Goal: Complete application form

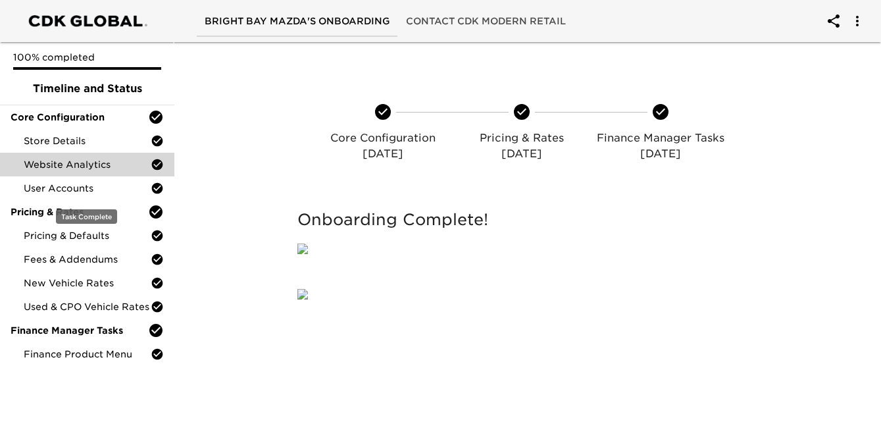
click at [104, 175] on div "Website Analytics" at bounding box center [87, 165] width 174 height 24
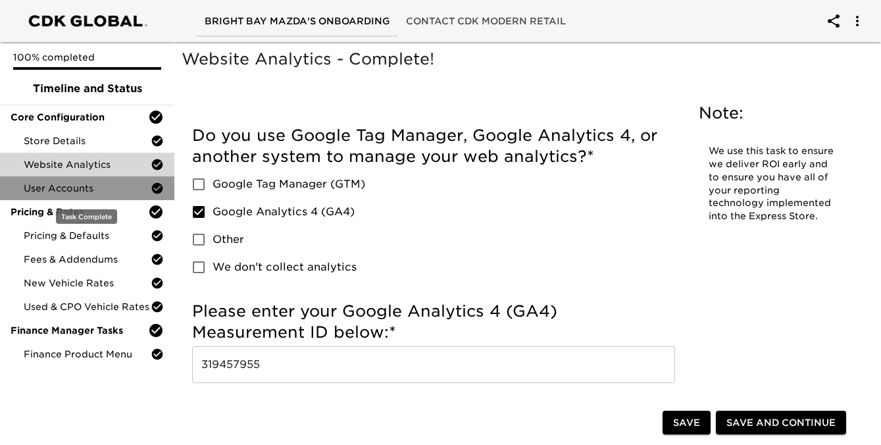
click at [95, 193] on span "User Accounts" at bounding box center [87, 188] width 127 height 13
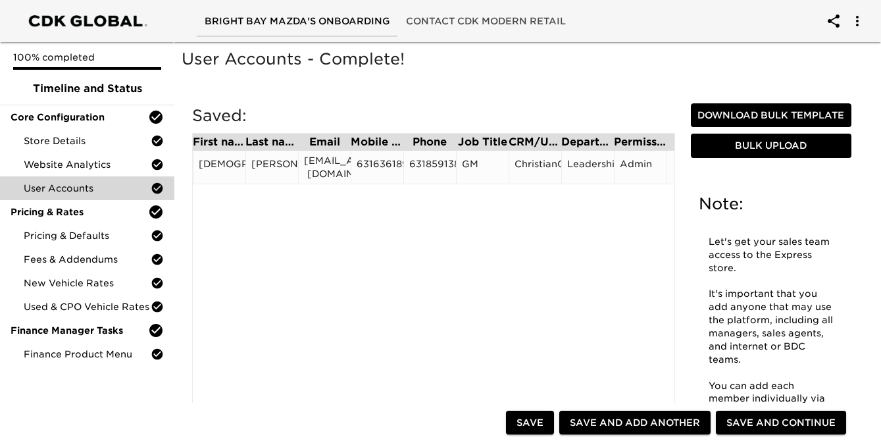
click at [375, 159] on div "6316361898" at bounding box center [377, 167] width 41 height 20
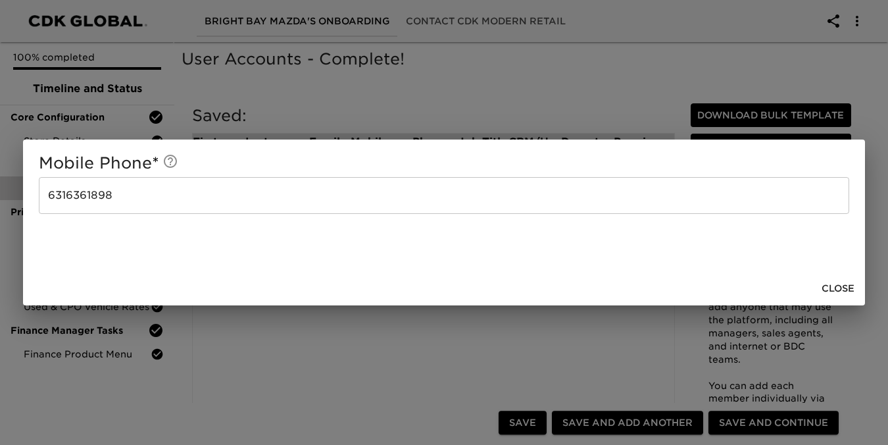
click at [231, 201] on input "6316361898" at bounding box center [444, 195] width 811 height 37
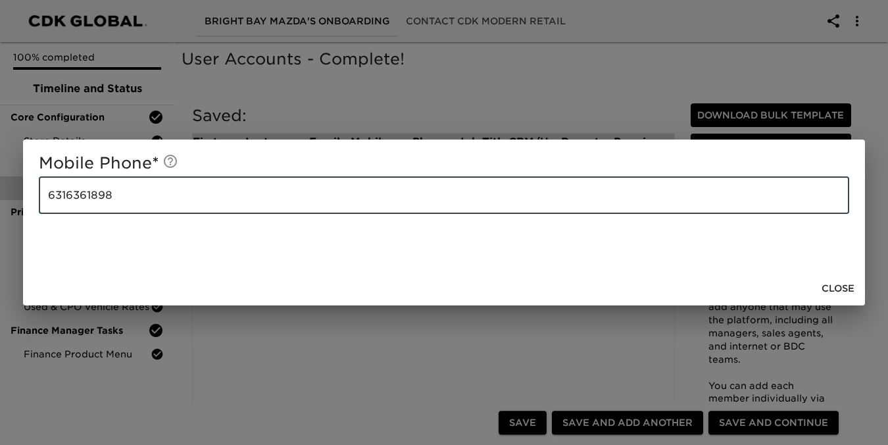
click at [231, 201] on input "6316361898" at bounding box center [444, 195] width 811 height 37
click at [427, 144] on div "Mobile Phone * 6316361898 ​" at bounding box center [444, 205] width 842 height 132
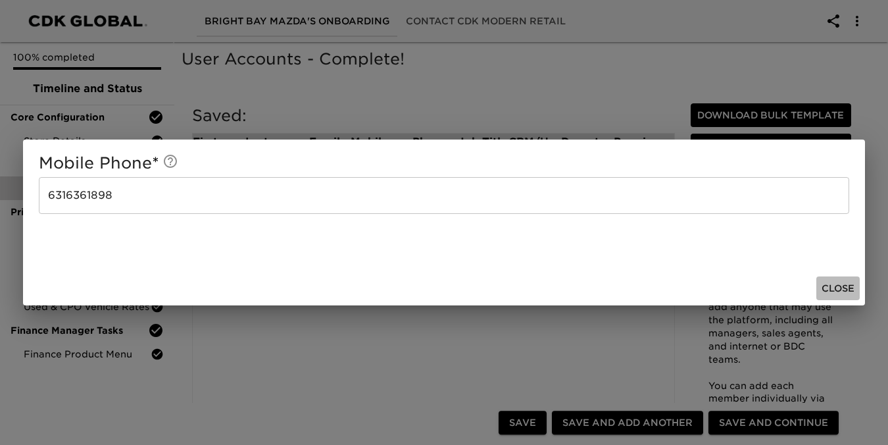
click at [826, 291] on span "Close" at bounding box center [838, 288] width 33 height 16
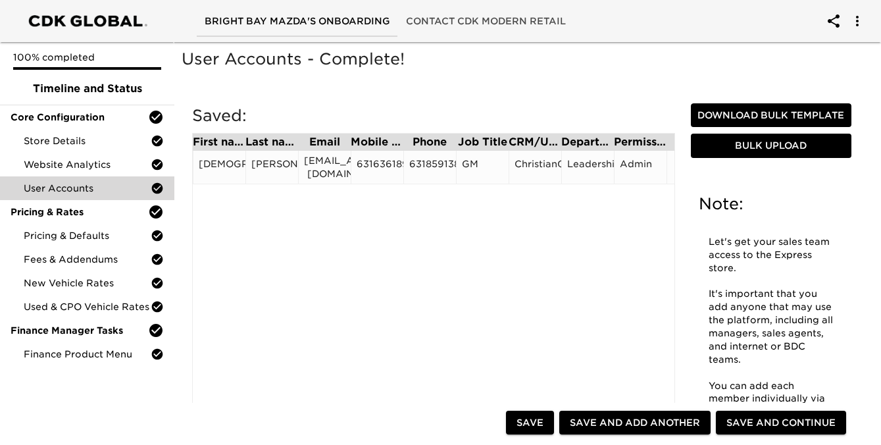
click at [426, 161] on div "6318591386" at bounding box center [429, 167] width 41 height 20
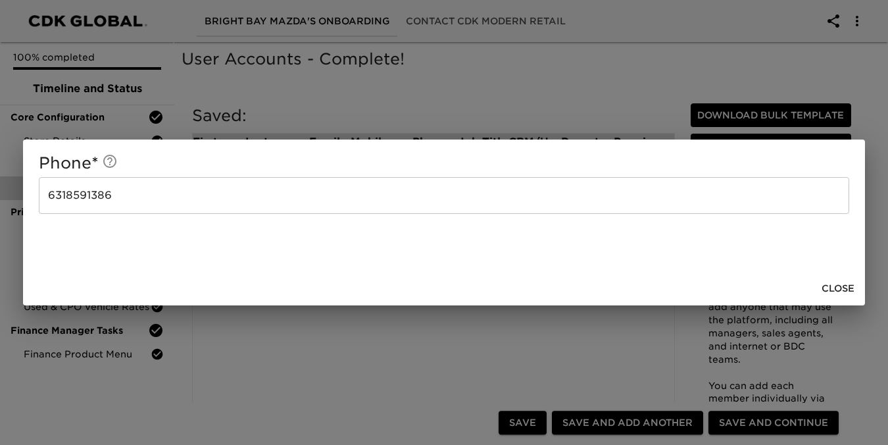
click at [311, 191] on input "6318591386" at bounding box center [444, 195] width 811 height 37
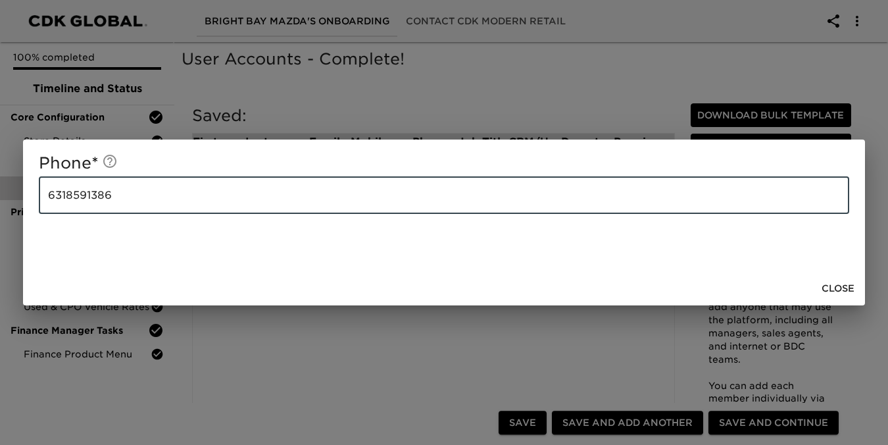
click at [445, 68] on div "Phone * 6318591386 ​ Close" at bounding box center [444, 222] width 888 height 445
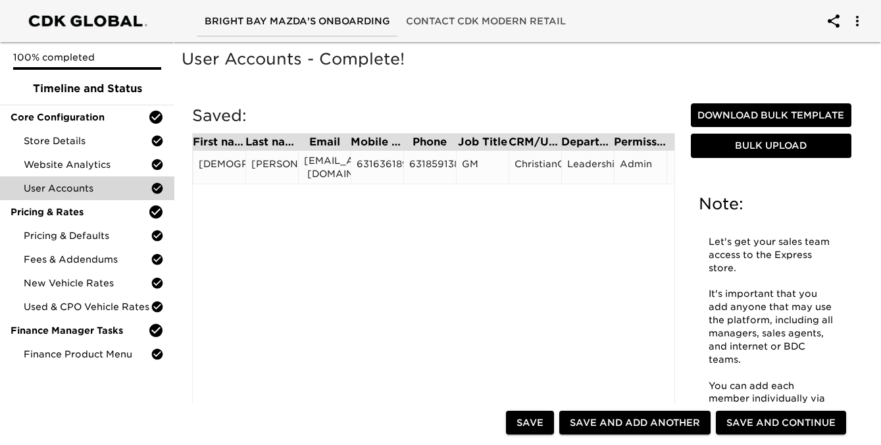
click at [233, 159] on div "CHRISTIAN" at bounding box center [219, 167] width 41 height 20
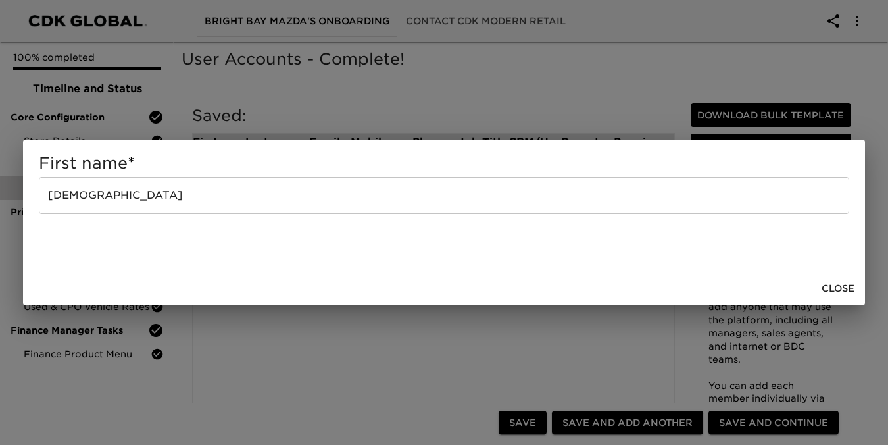
click at [265, 179] on input "CHRISTIAN" at bounding box center [444, 195] width 811 height 37
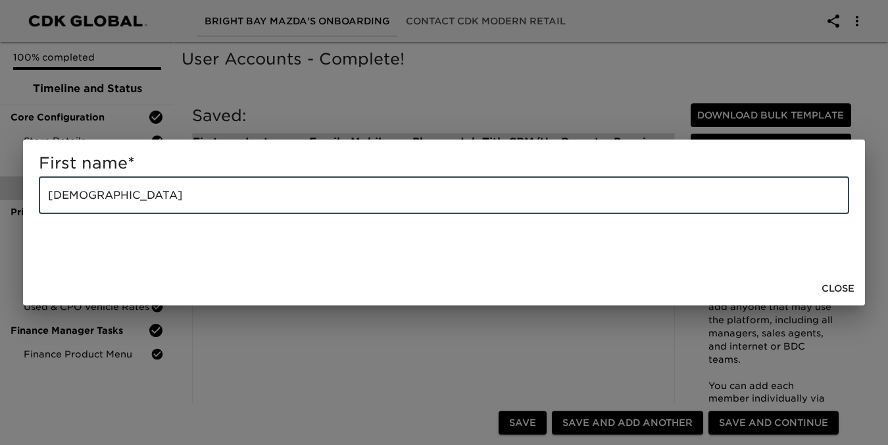
click at [265, 179] on input "CHRISTIAN" at bounding box center [444, 195] width 811 height 37
click at [303, 231] on div "First name * CHRISTIAN ​" at bounding box center [444, 205] width 842 height 132
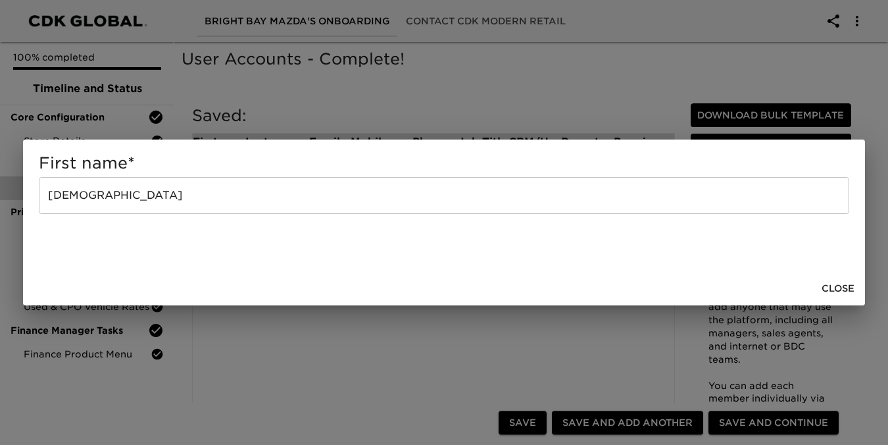
click at [837, 291] on span "Close" at bounding box center [838, 288] width 33 height 16
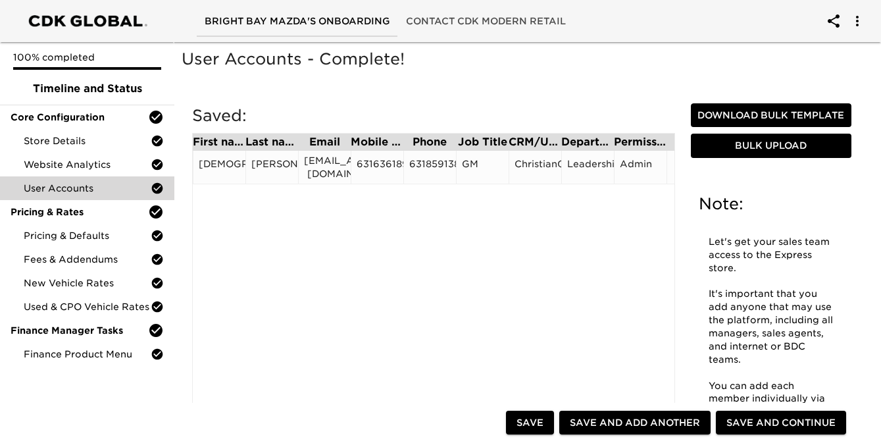
click at [278, 165] on div "GALINDO" at bounding box center [271, 167] width 41 height 20
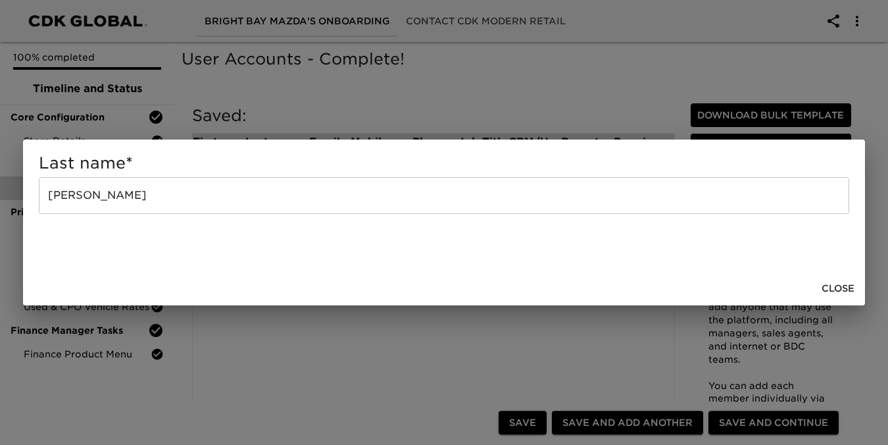
click at [261, 191] on input "GALINDO" at bounding box center [444, 195] width 811 height 37
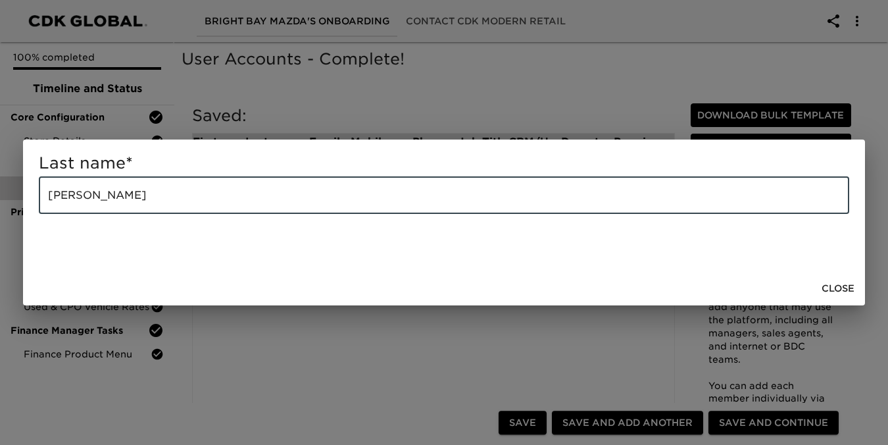
click at [261, 191] on input "GALINDO" at bounding box center [444, 195] width 811 height 37
click at [296, 143] on div "Last name * GALINDO ​" at bounding box center [444, 205] width 842 height 132
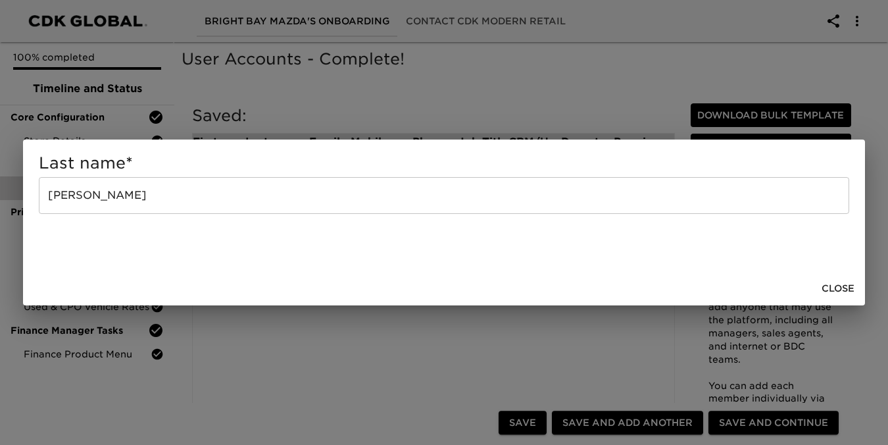
click at [305, 133] on div "Last name * GALINDO ​ Close" at bounding box center [444, 222] width 888 height 445
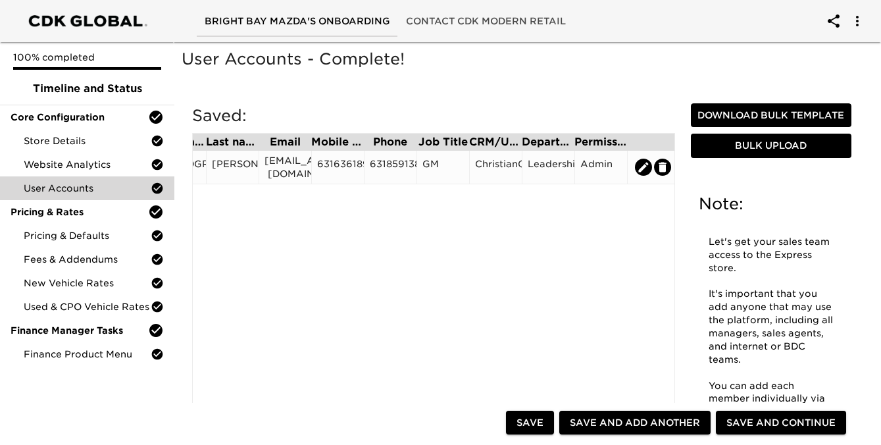
scroll to position [0, 41]
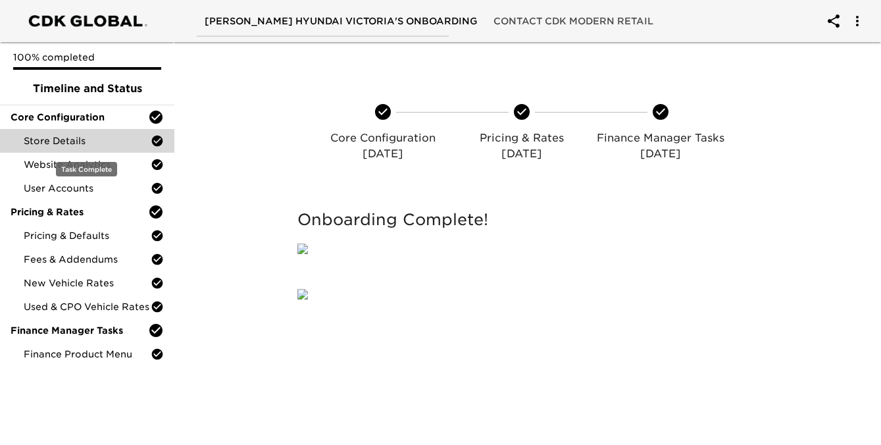
click at [95, 143] on span "Store Details" at bounding box center [87, 140] width 127 height 13
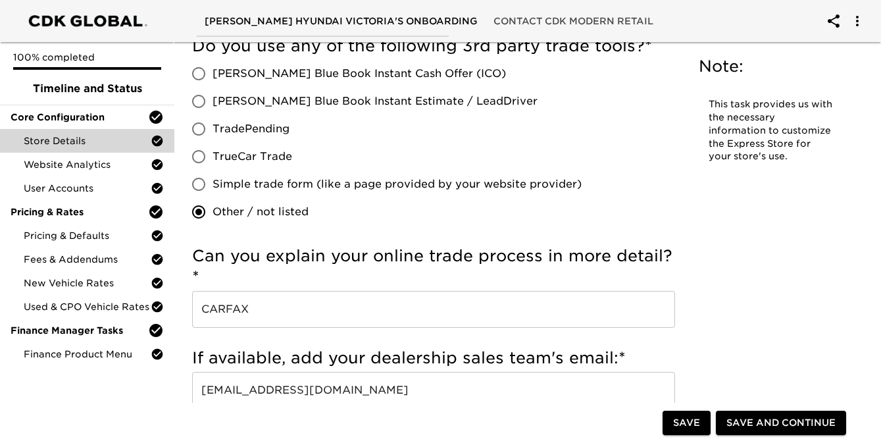
scroll to position [2656, 0]
